Goal: Task Accomplishment & Management: Use online tool/utility

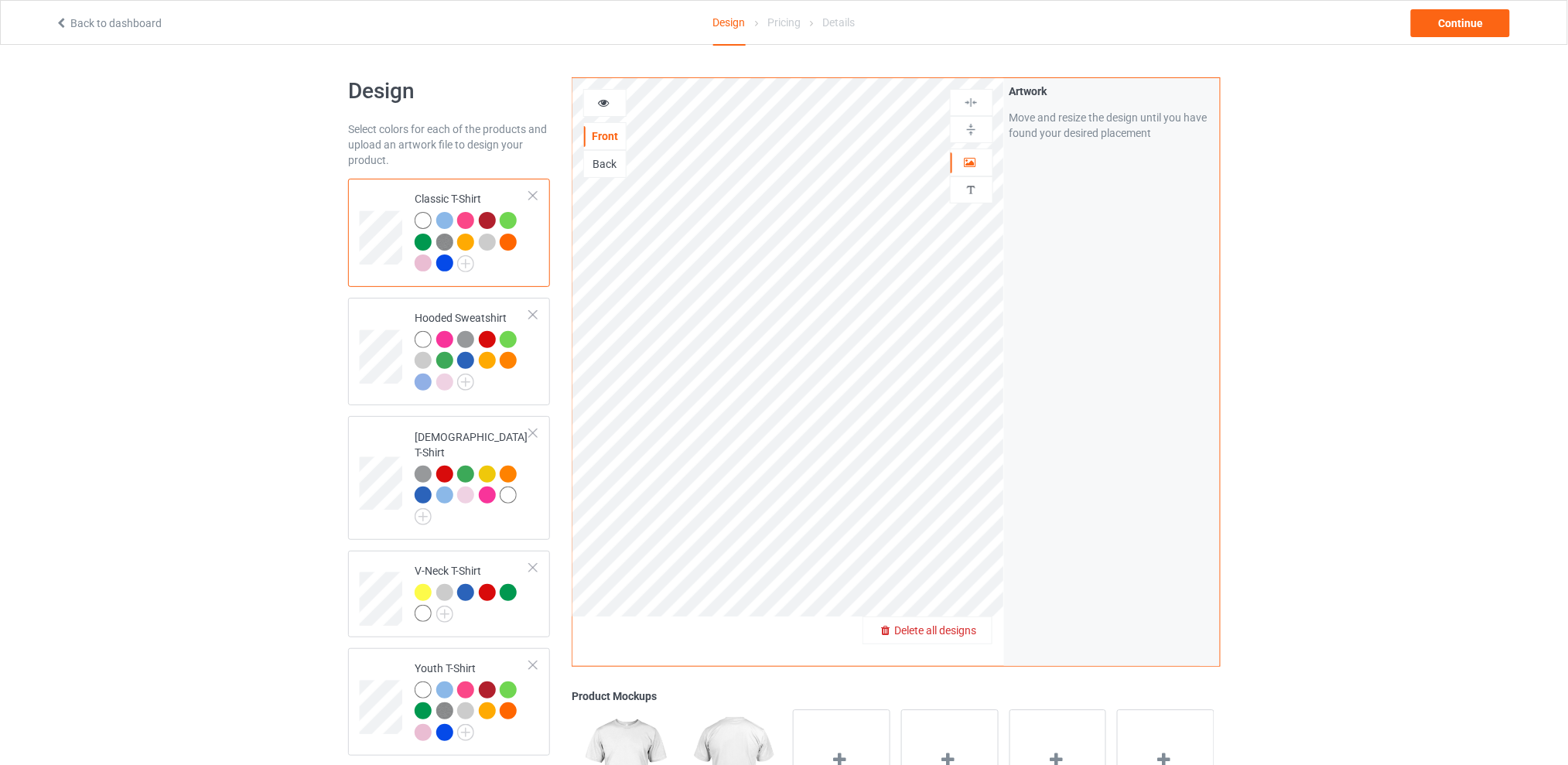
click at [967, 630] on span "Delete all designs" at bounding box center [935, 630] width 82 height 12
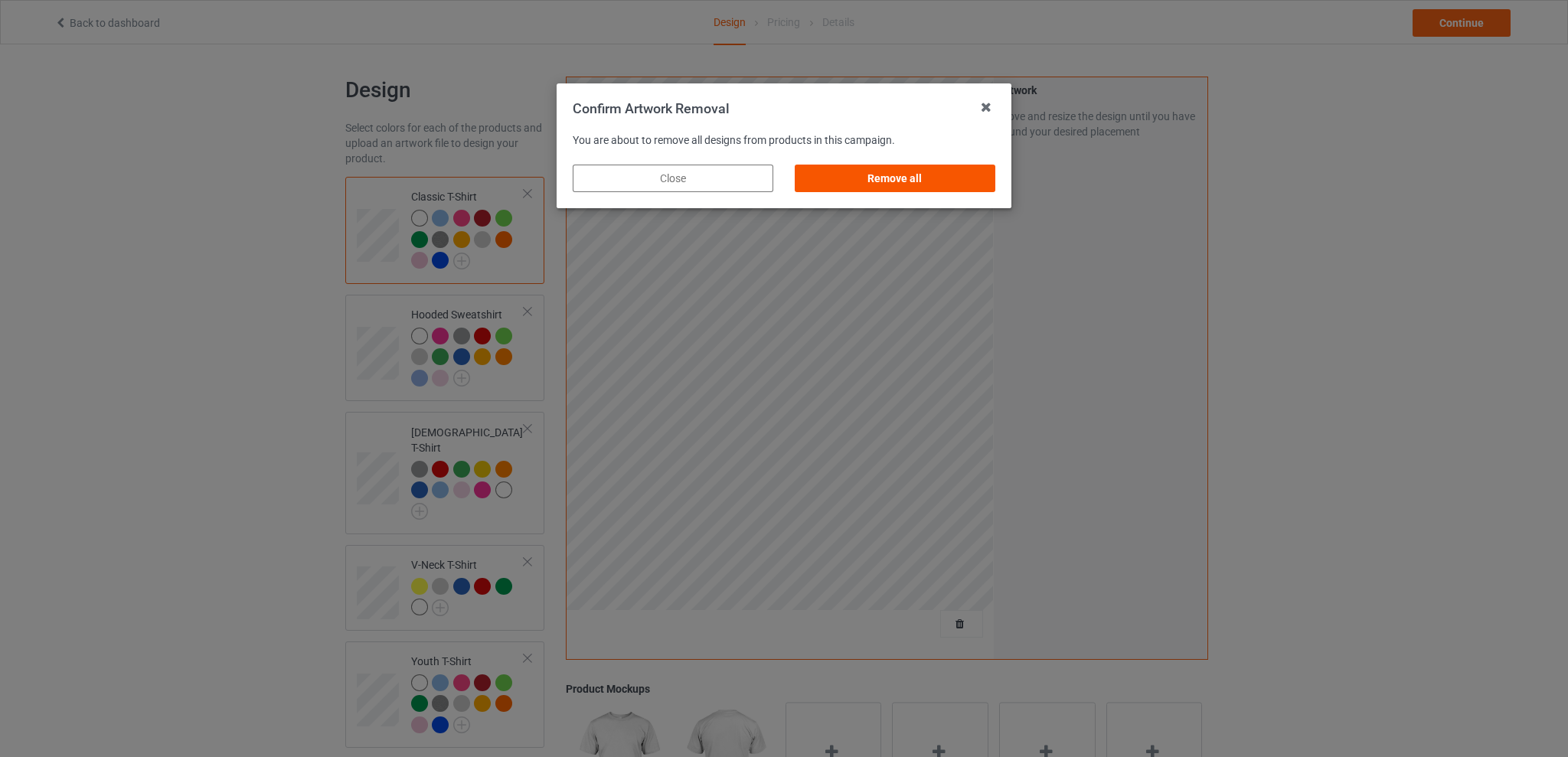
click at [885, 173] on div "Remove all" at bounding box center [894, 178] width 200 height 27
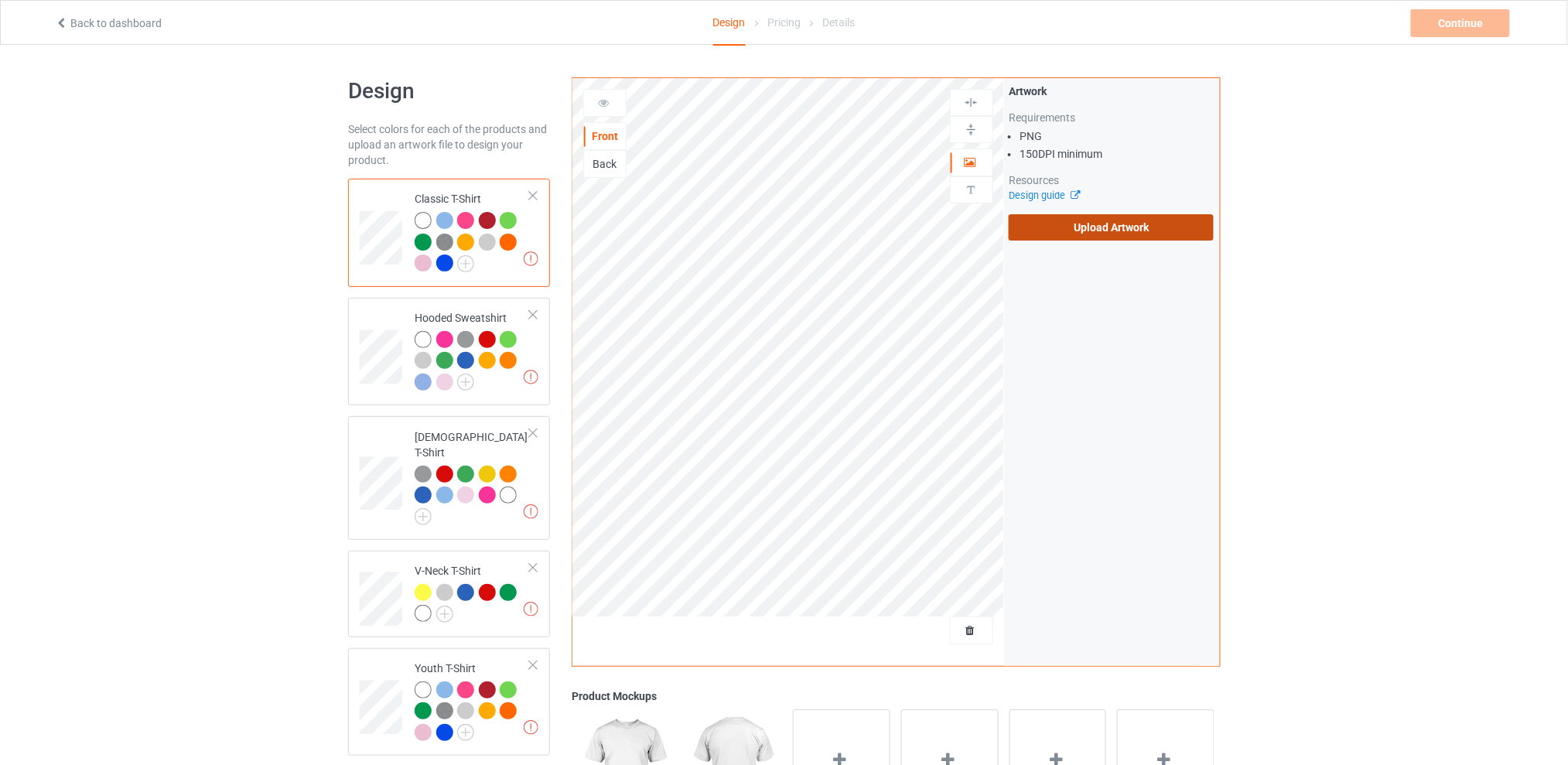
click at [1091, 229] on label "Upload Artwork" at bounding box center [1111, 227] width 205 height 27
click at [0, 0] on input "Upload Artwork" at bounding box center [0, 0] width 0 height 0
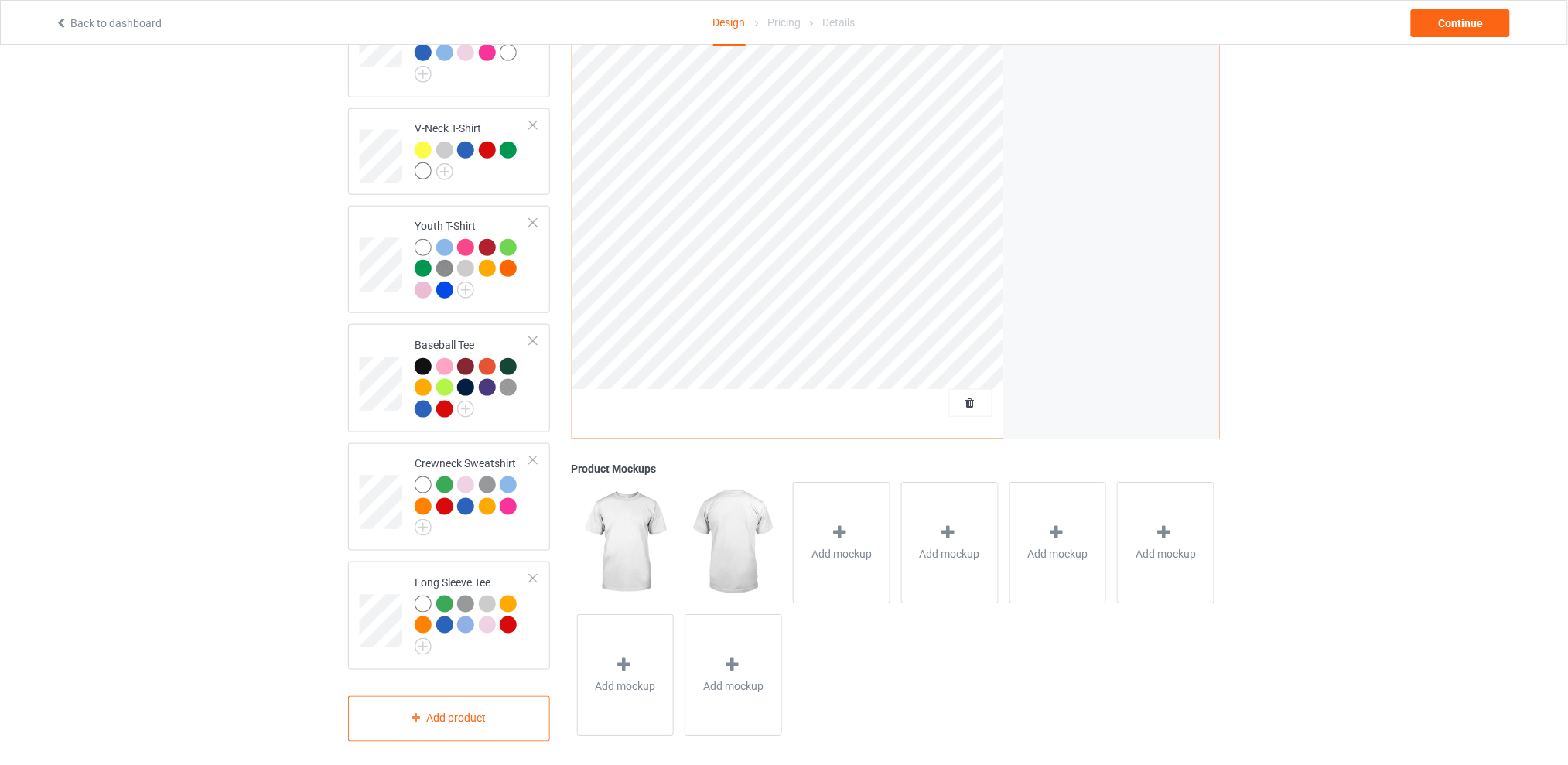
scroll to position [30, 0]
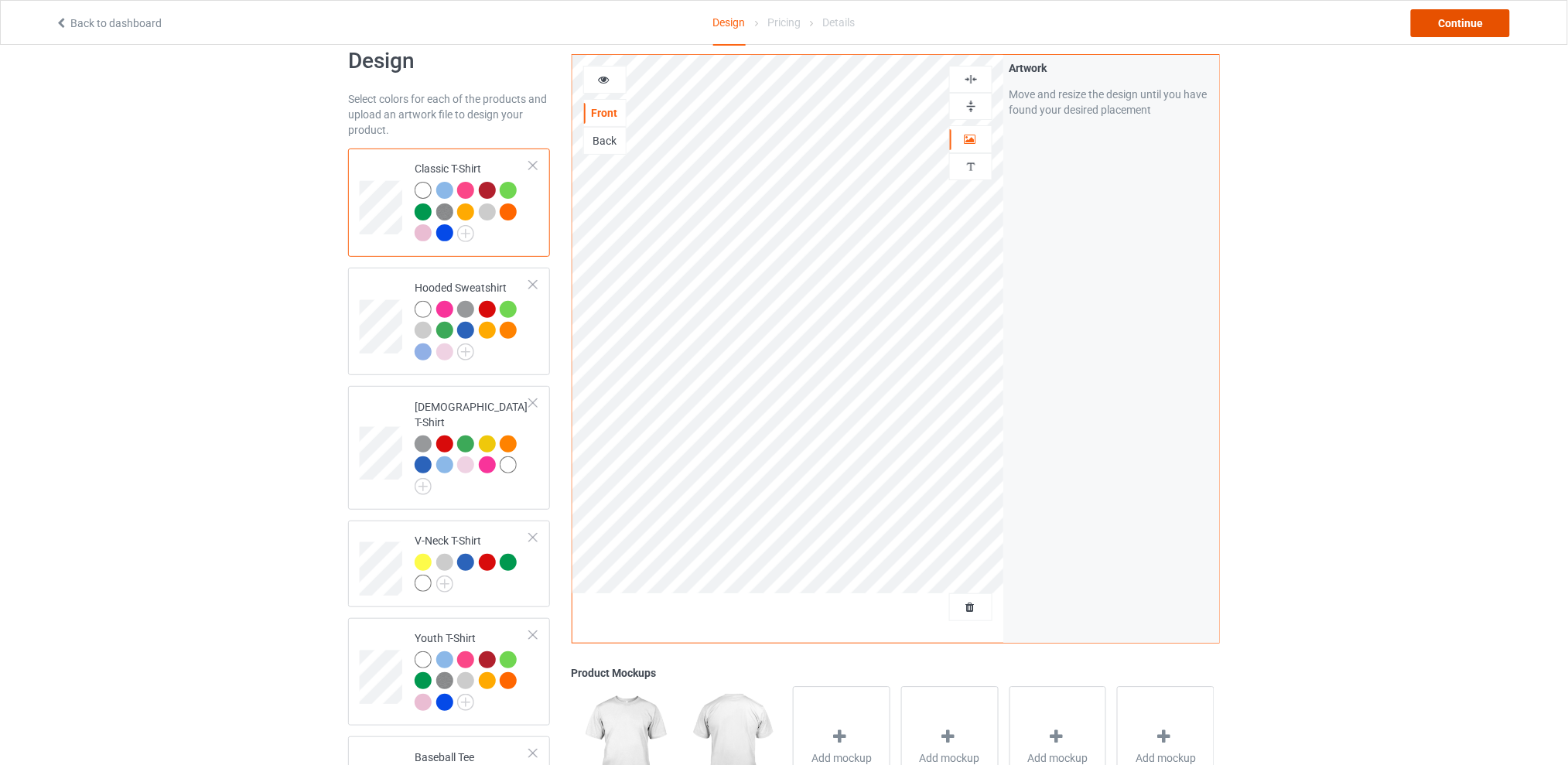
click at [1441, 28] on div "Continue" at bounding box center [1460, 23] width 99 height 28
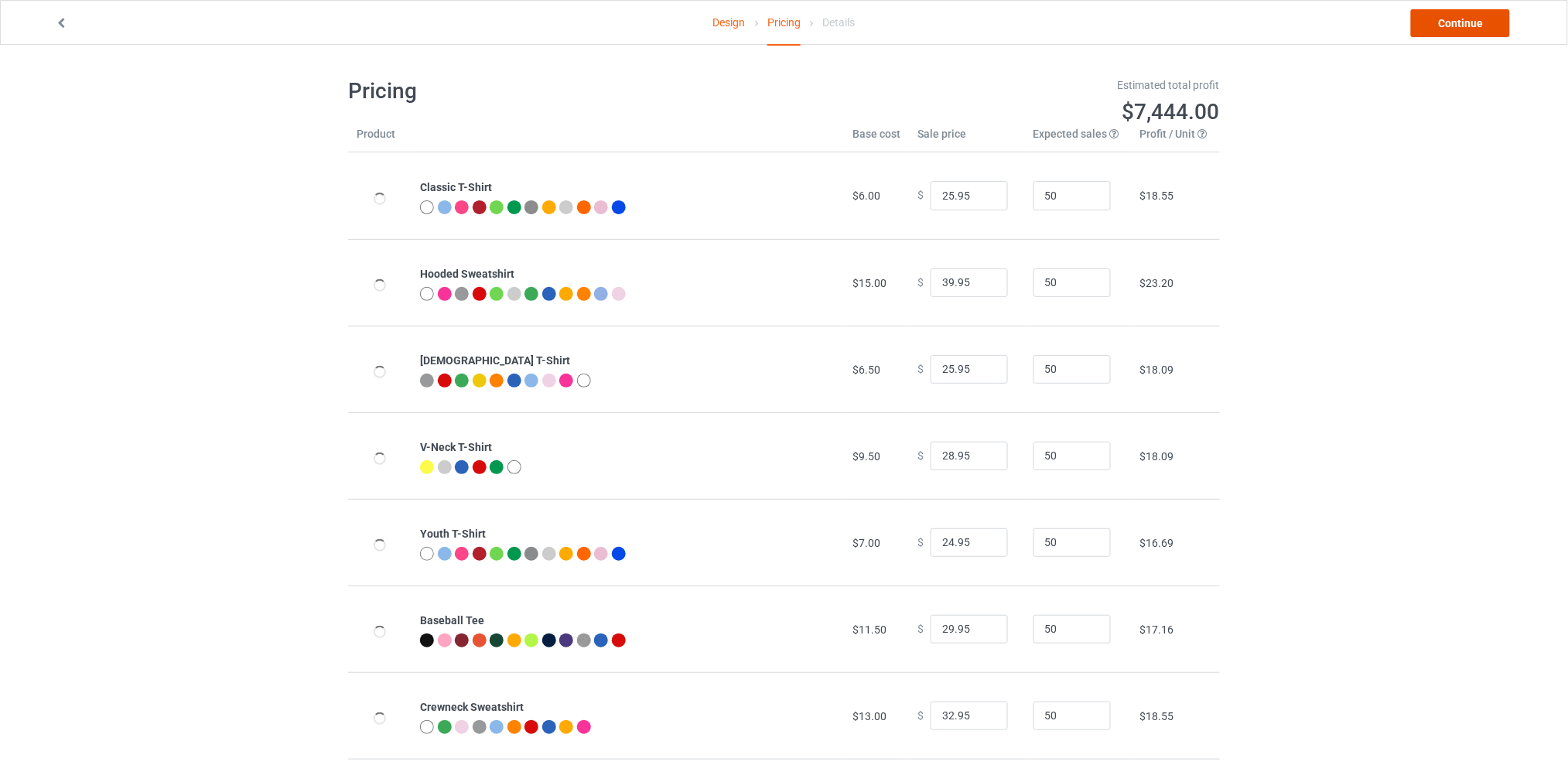
click at [1442, 22] on link "Continue" at bounding box center [1460, 23] width 99 height 28
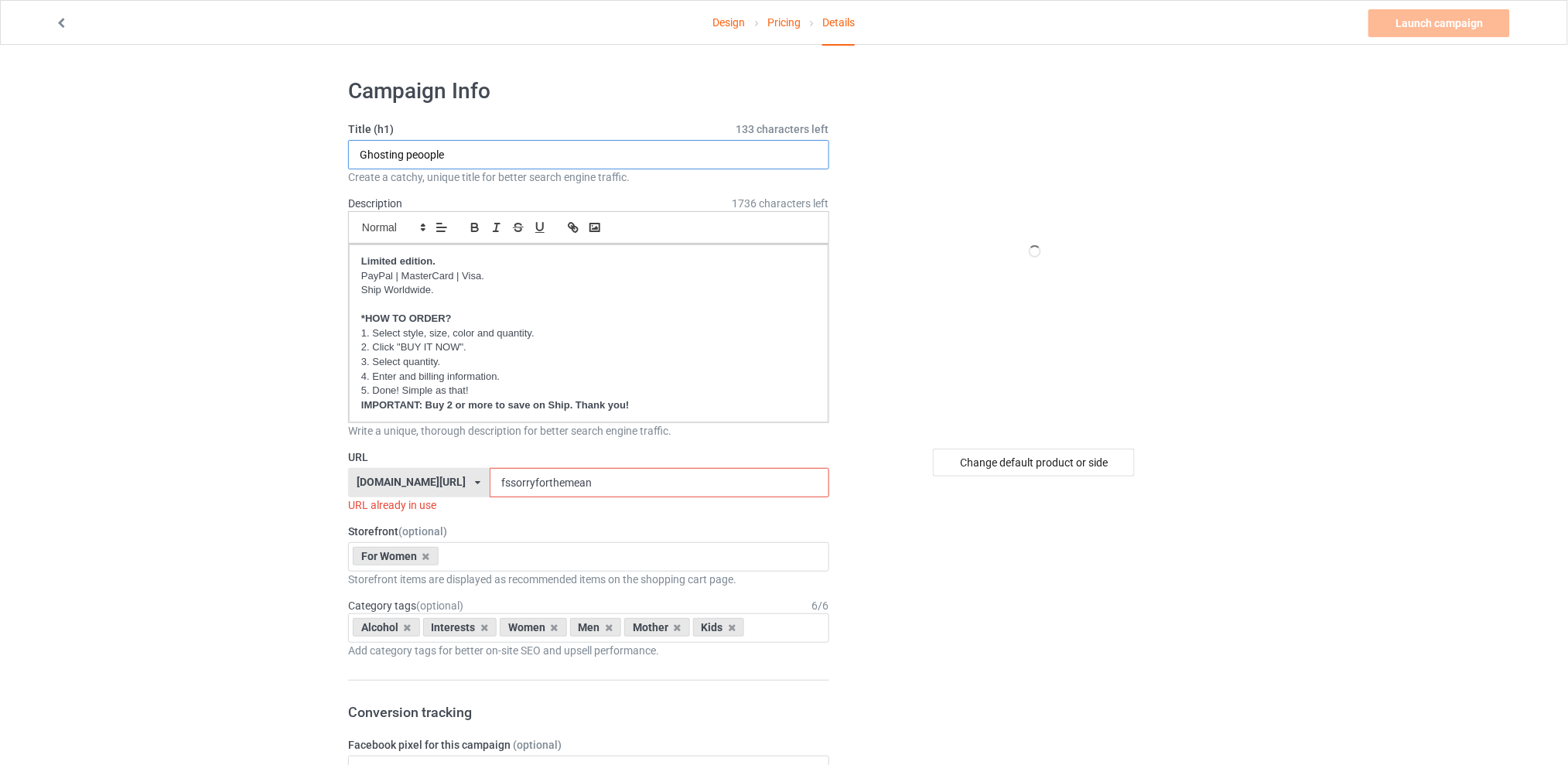
click at [425, 152] on input "Ghosting peoople" at bounding box center [588, 155] width 481 height 29
type input "Ghosting people"
drag, startPoint x: 613, startPoint y: 490, endPoint x: 481, endPoint y: 490, distance: 132.0
click at [481, 490] on div "[DOMAIN_NAME][URL] [DOMAIN_NAME][URL] [DOMAIN_NAME][URL] [DOMAIN_NAME][URL] 5d7…" at bounding box center [588, 483] width 481 height 29
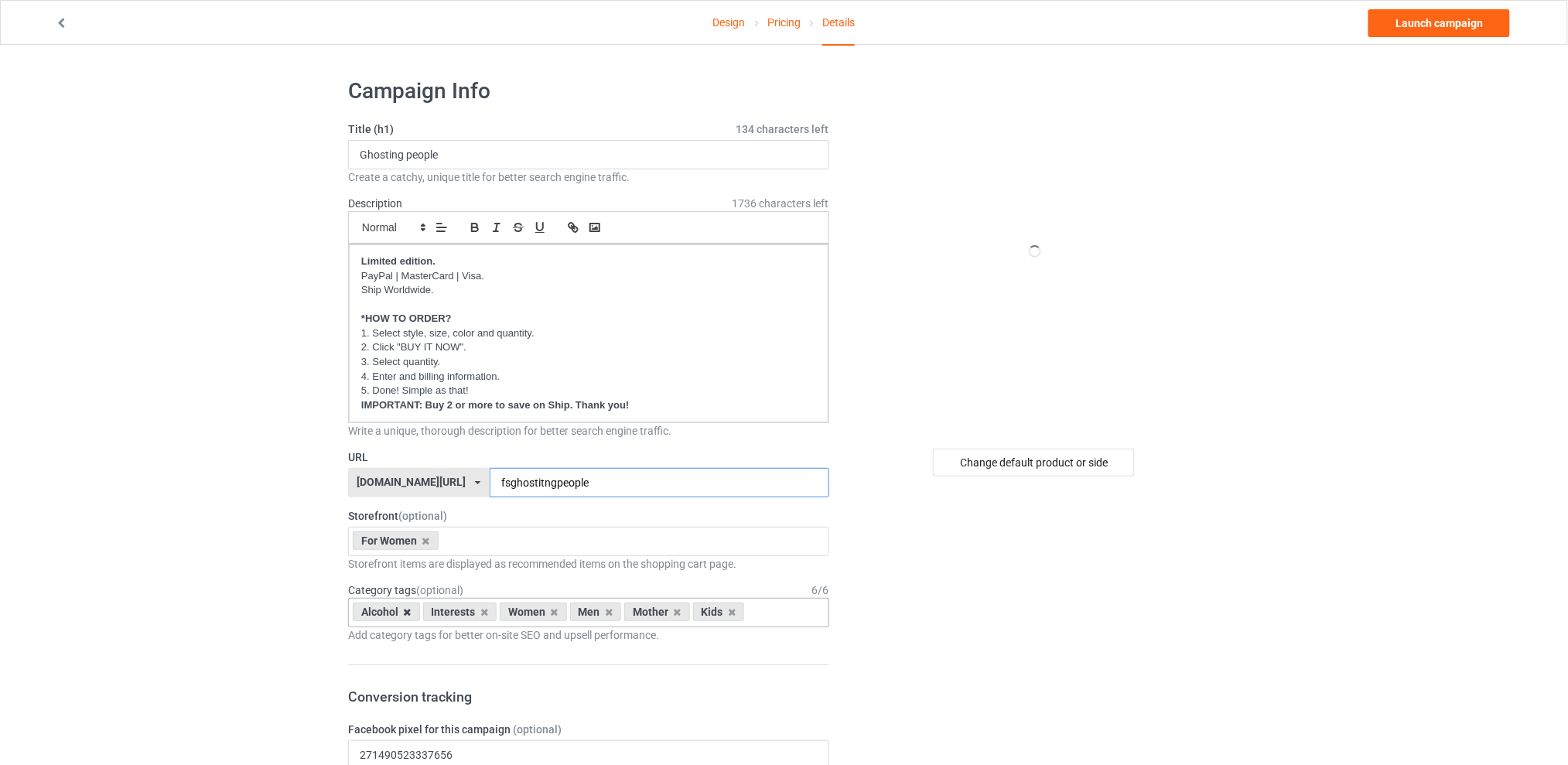
type input "fsghostitngpeople"
click at [407, 614] on icon at bounding box center [407, 613] width 8 height 10
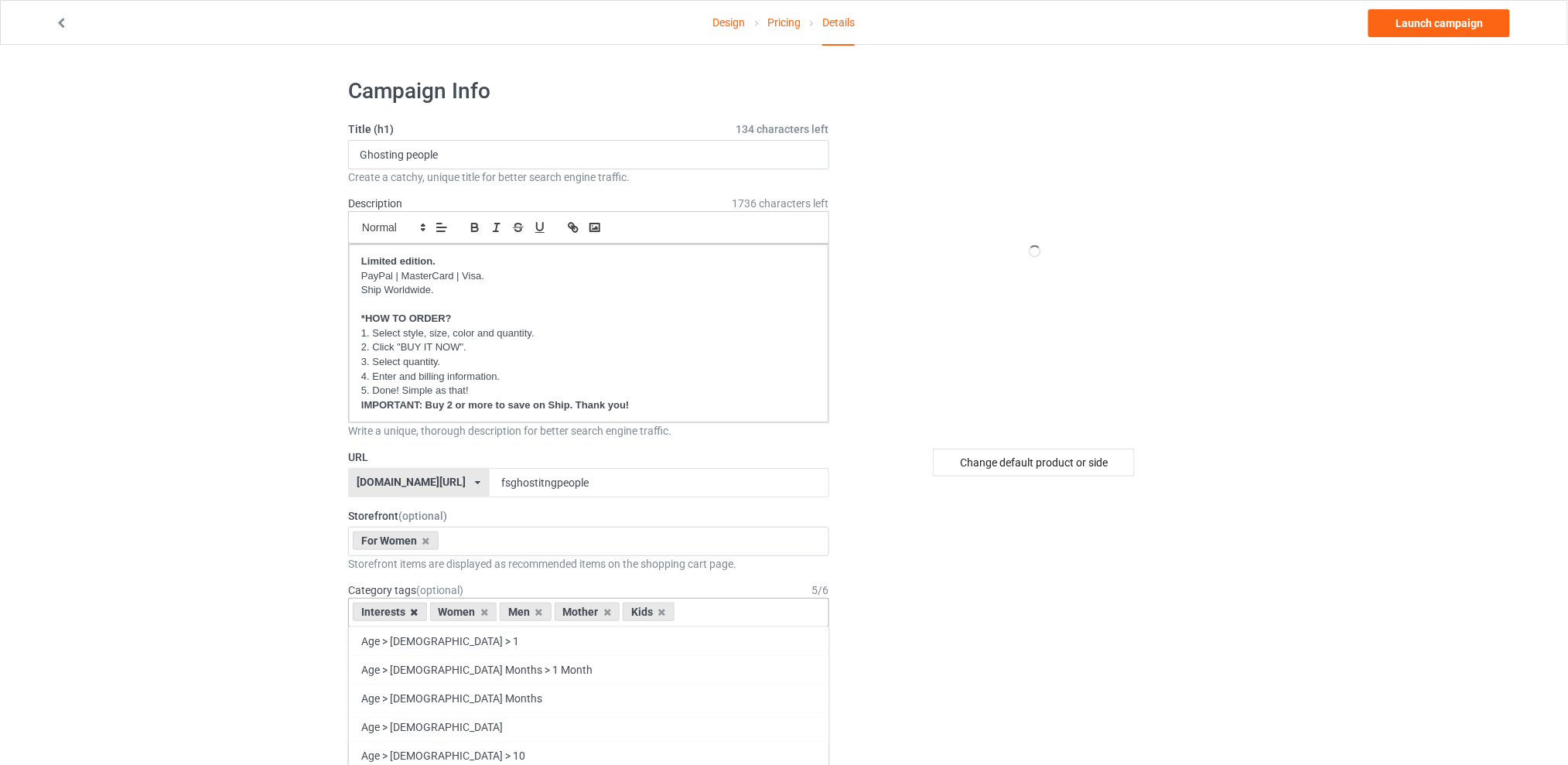
click at [415, 608] on icon at bounding box center [414, 613] width 8 height 10
click at [466, 612] on div "Men" at bounding box center [449, 612] width 52 height 19
click at [460, 615] on icon at bounding box center [461, 613] width 8 height 10
click at [472, 615] on icon at bounding box center [475, 613] width 8 height 10
click at [460, 614] on icon at bounding box center [461, 613] width 8 height 10
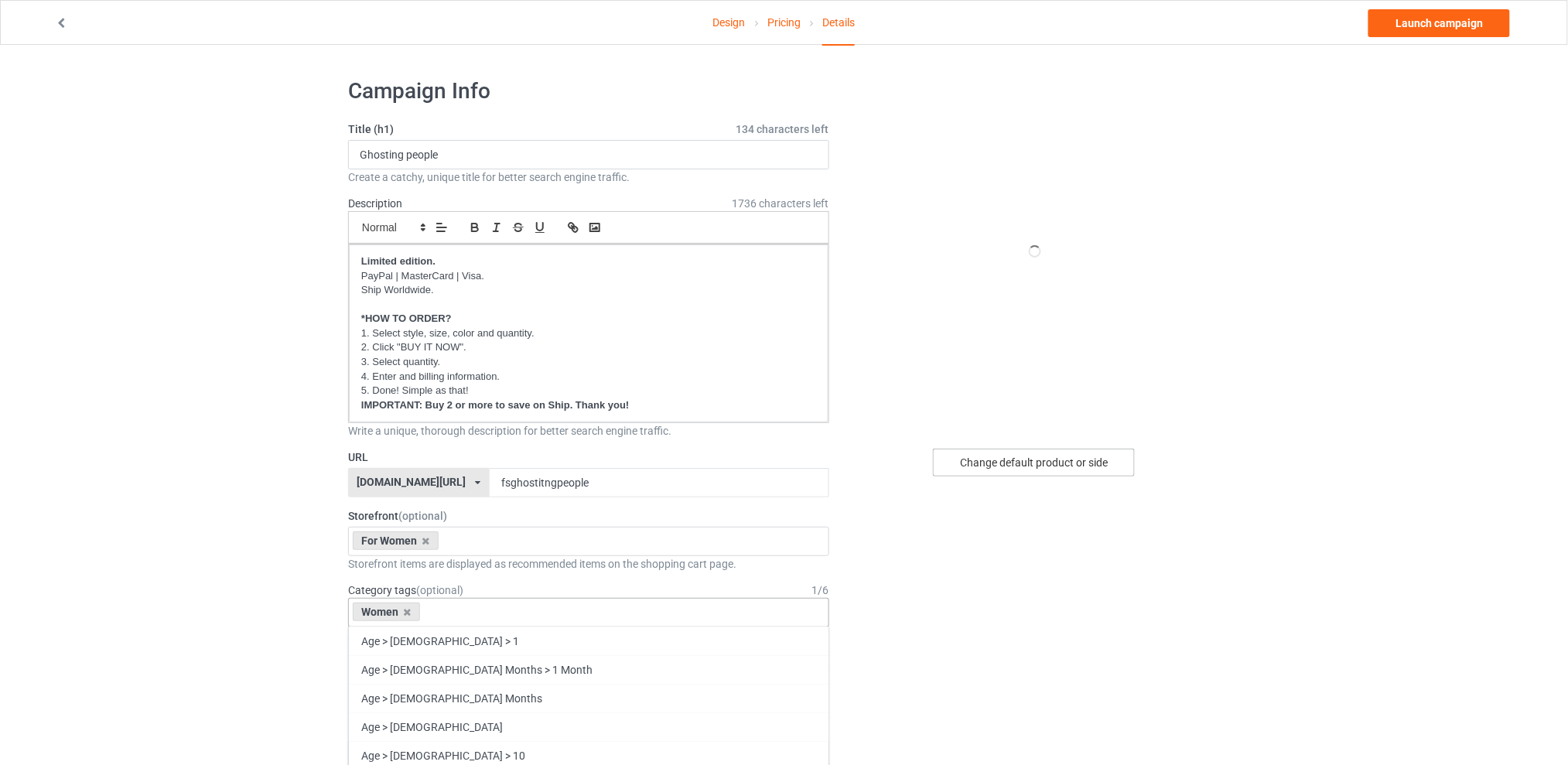
click at [1019, 462] on div "Change default product or side" at bounding box center [1034, 462] width 202 height 28
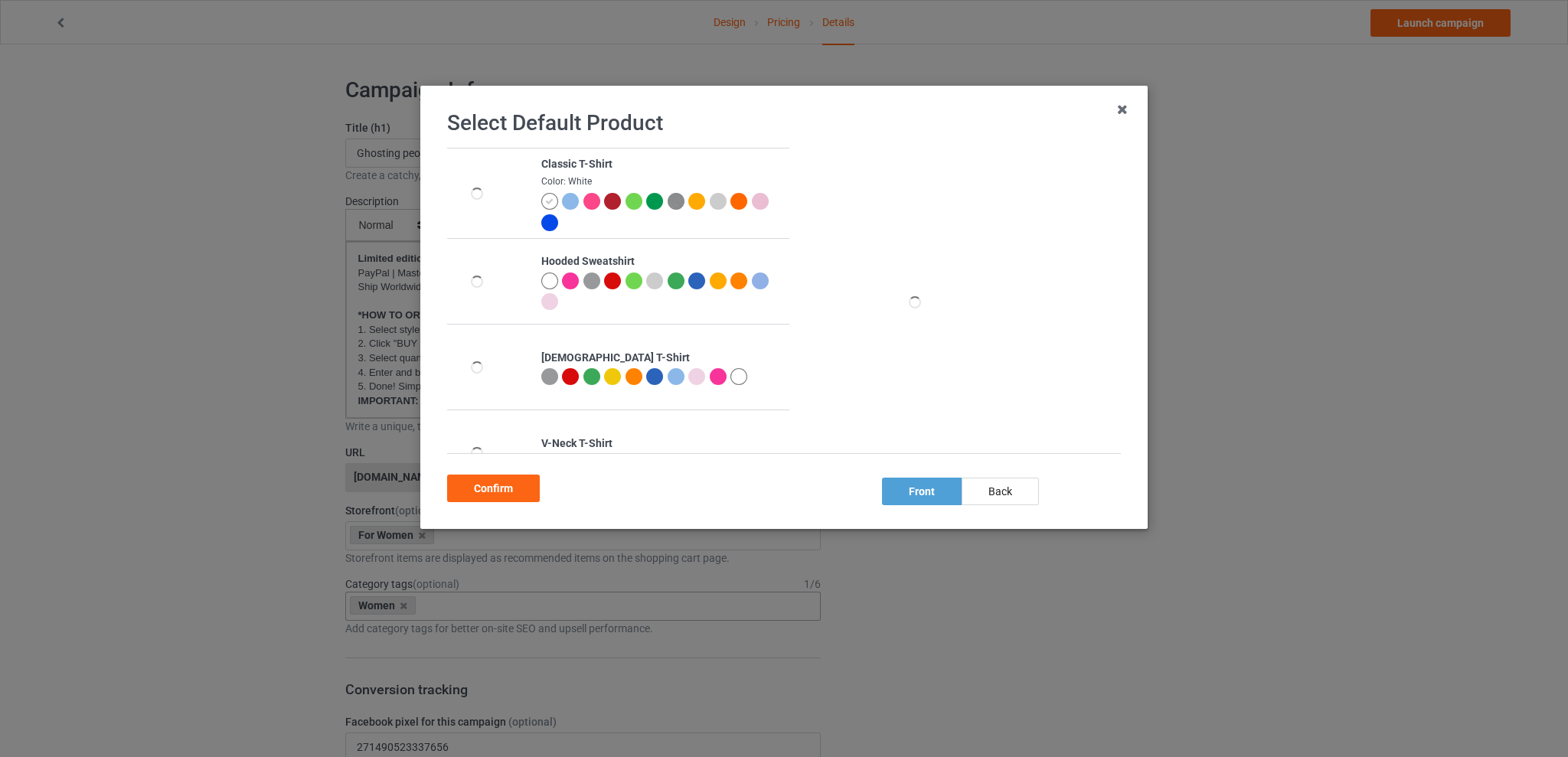
click at [543, 374] on div at bounding box center [549, 376] width 17 height 17
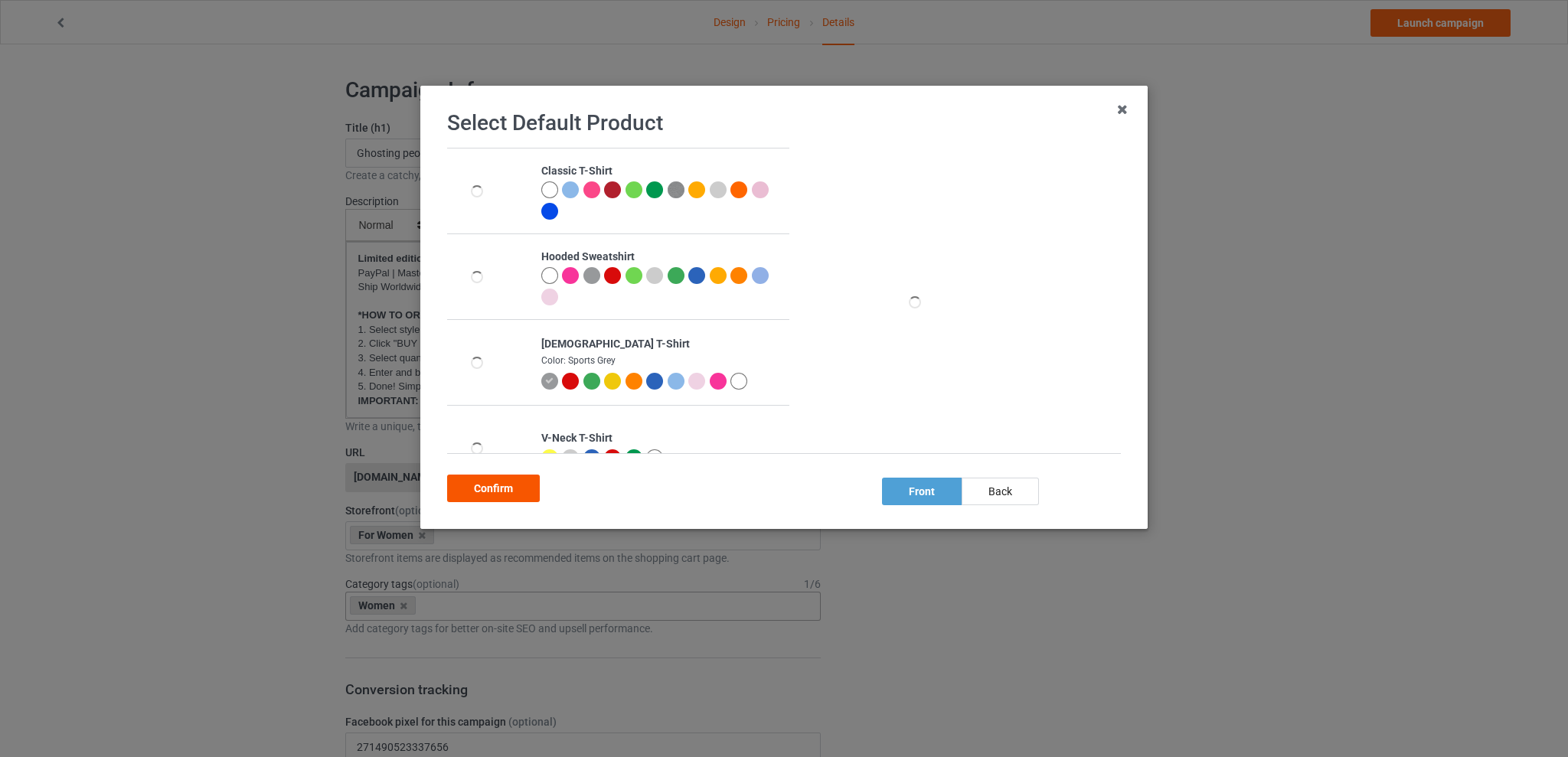
click at [486, 484] on div "Confirm" at bounding box center [493, 488] width 93 height 27
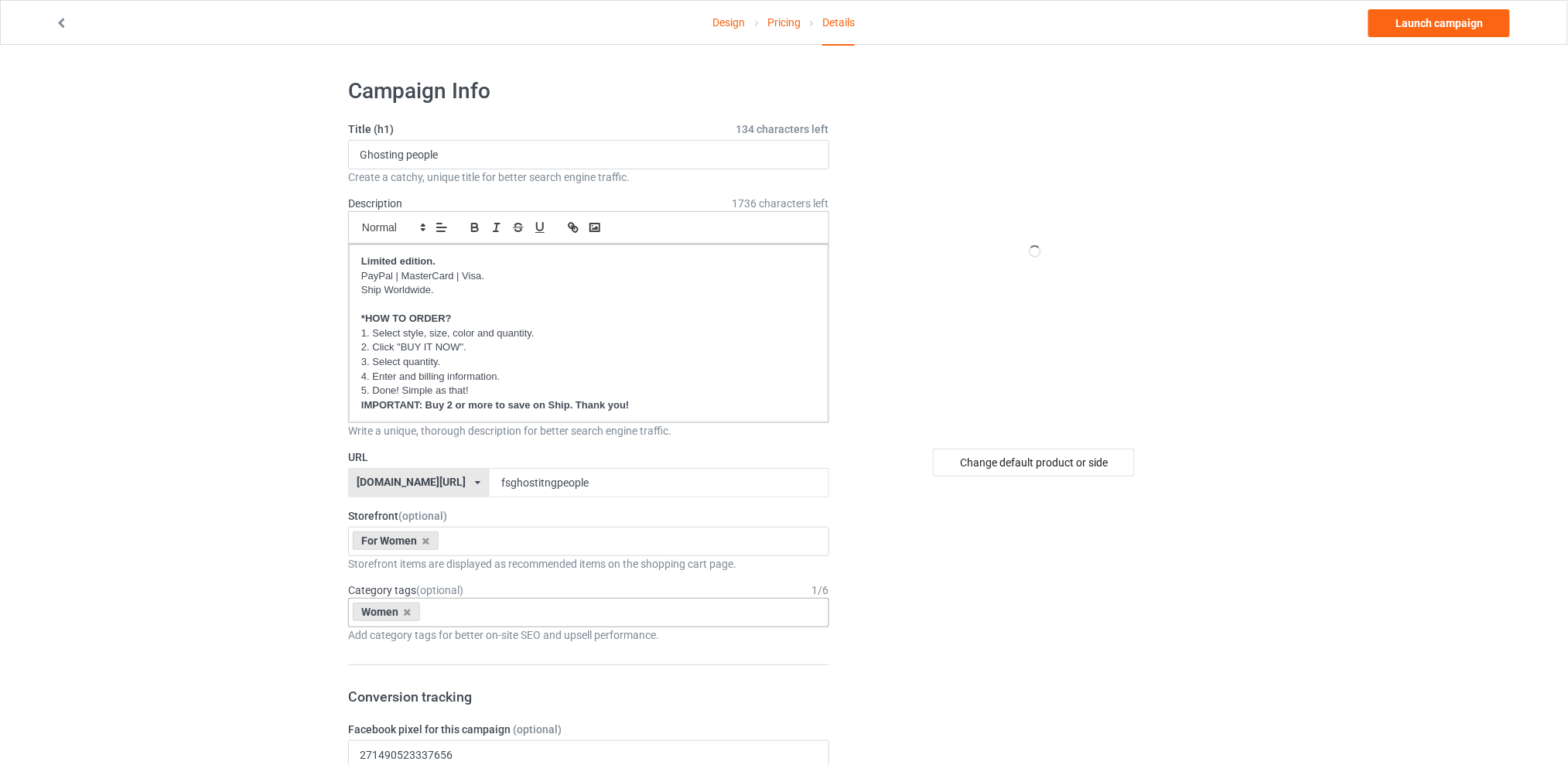
click at [1472, 21] on link "Launch campaign" at bounding box center [1439, 23] width 141 height 28
